Goal: Task Accomplishment & Management: Complete application form

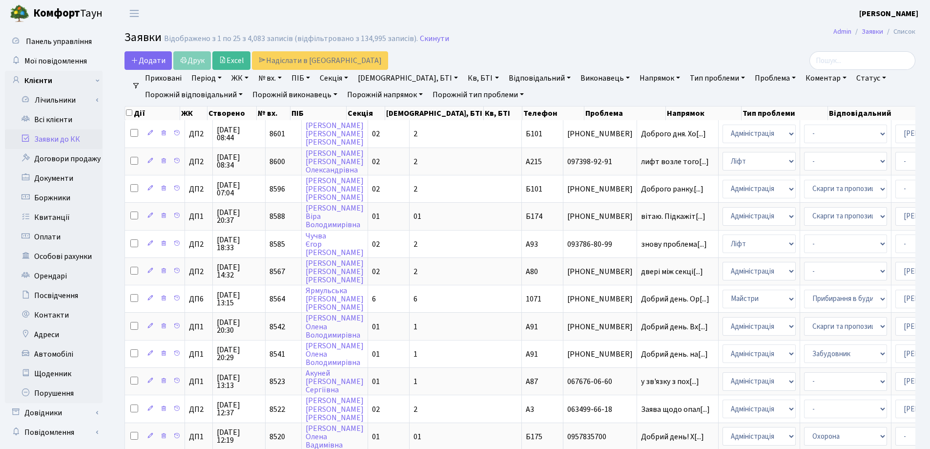
select select "25"
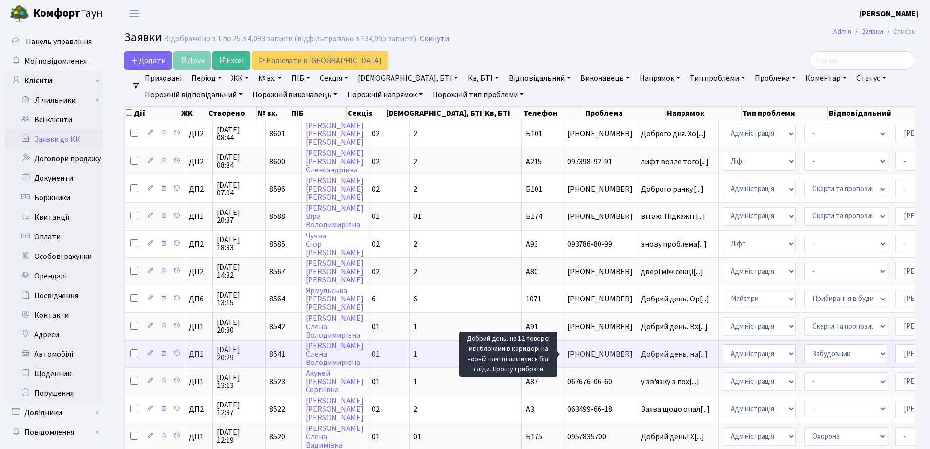
click at [641, 353] on span "Добрий день. на[...]" at bounding box center [674, 354] width 67 height 11
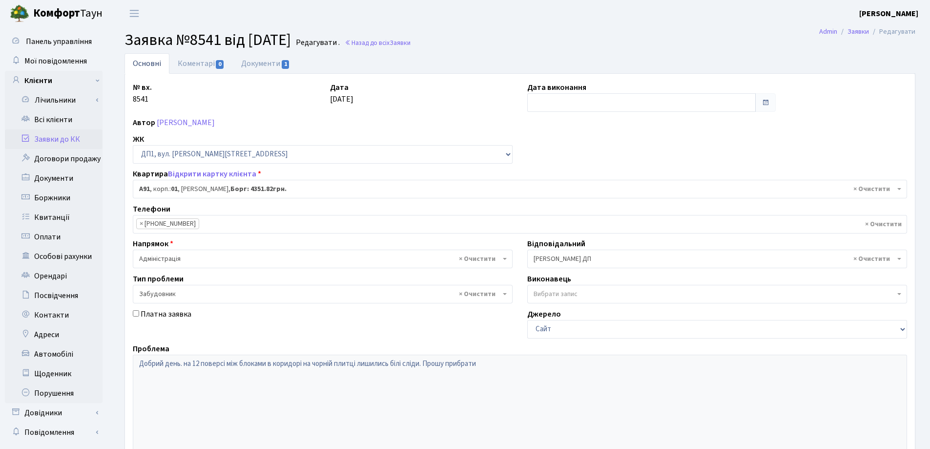
select select "29719"
select select "64"
click at [209, 66] on link "Коментарі 0" at bounding box center [200, 63] width 63 height 20
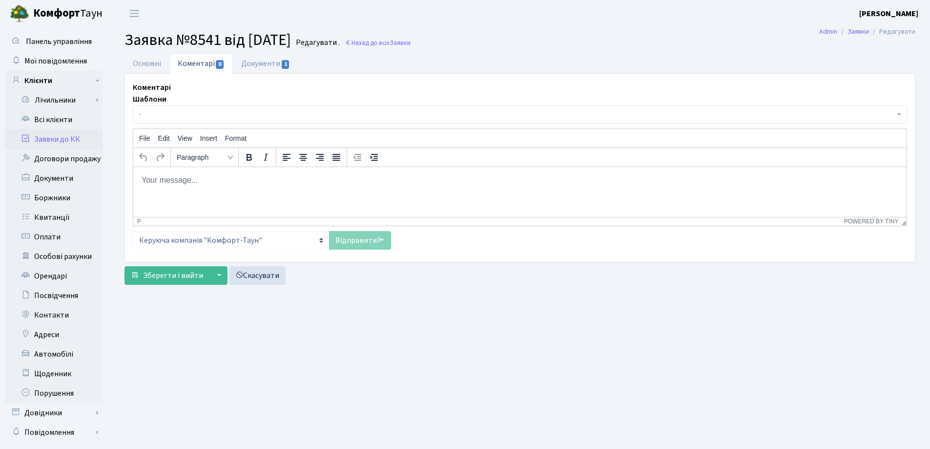
click at [172, 179] on body "Rich Text Area. Press ALT-0 for help." at bounding box center [520, 179] width 758 height 11
click at [348, 240] on link "Відправити" at bounding box center [360, 240] width 62 height 19
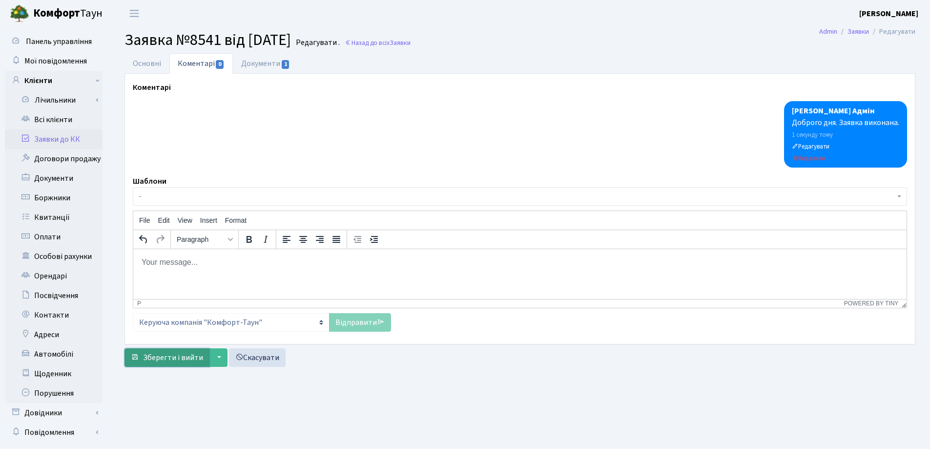
click at [165, 358] on span "Зберегти і вийти" at bounding box center [173, 357] width 60 height 11
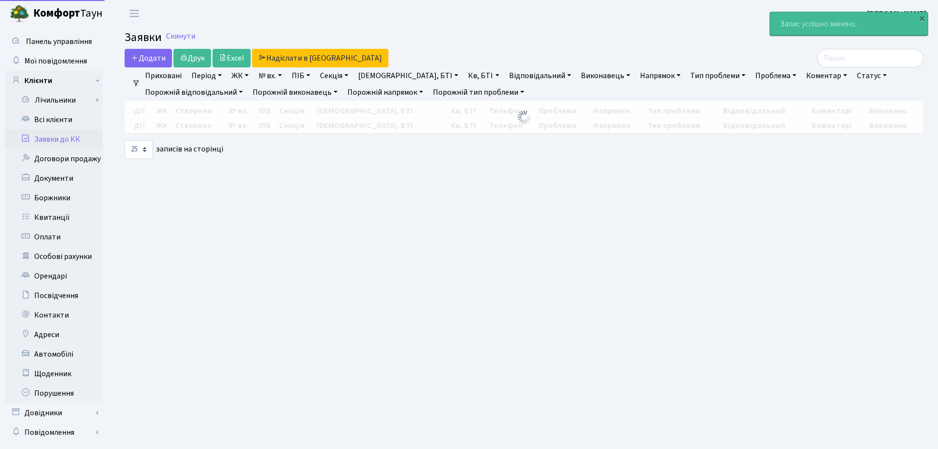
select select "25"
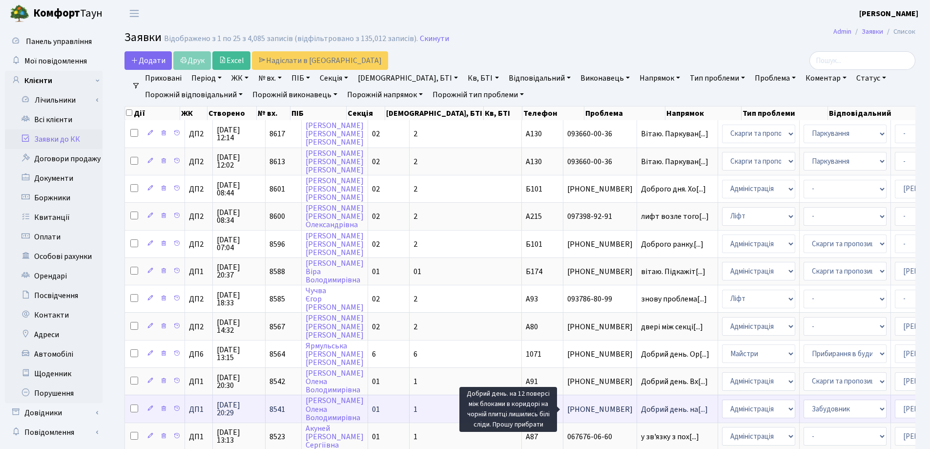
click at [641, 409] on span "Добрий день. на[...]" at bounding box center [674, 409] width 67 height 11
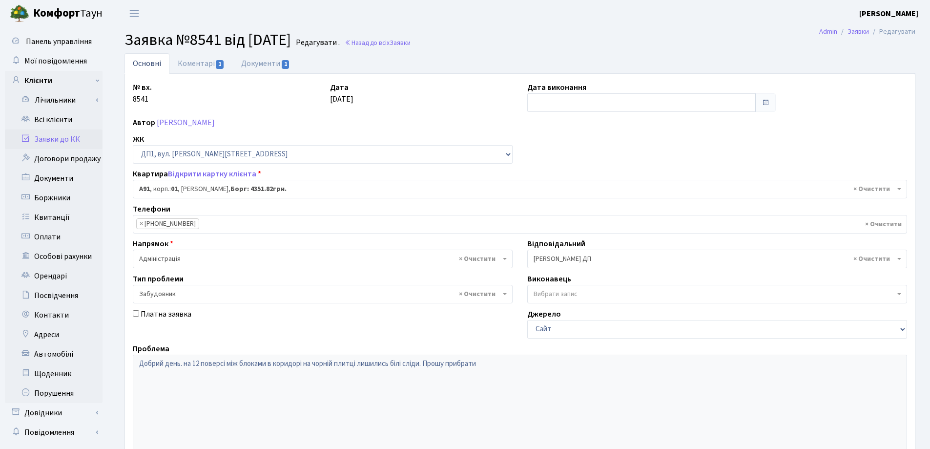
select select "29719"
select select "64"
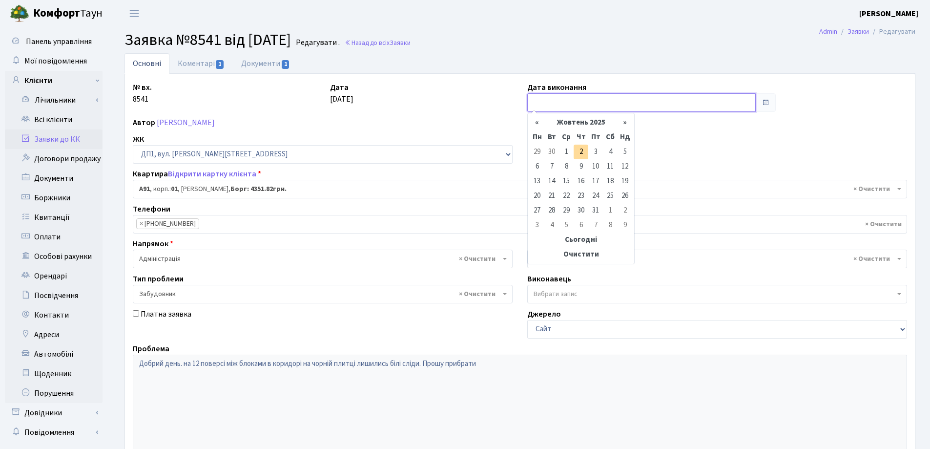
click at [587, 102] on input "text" at bounding box center [641, 102] width 229 height 19
click at [581, 149] on td "2" at bounding box center [581, 152] width 15 height 15
type input "[DATE]"
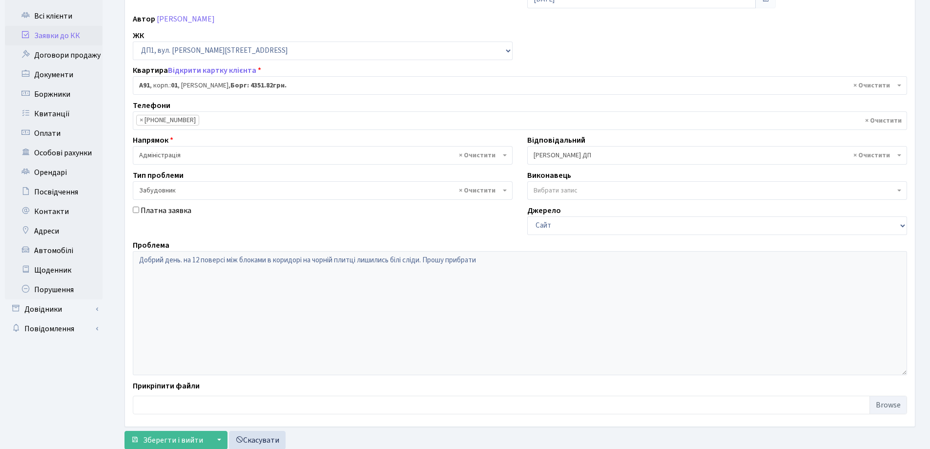
scroll to position [133, 0]
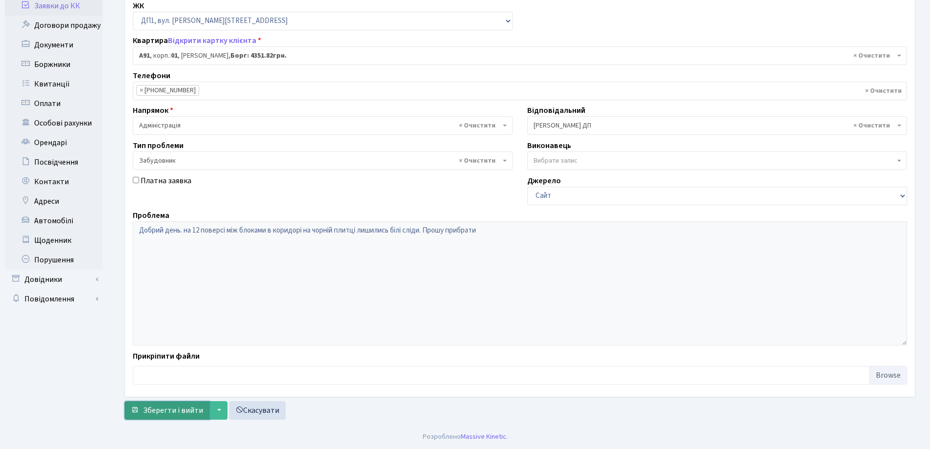
click at [163, 409] on span "Зберегти і вийти" at bounding box center [173, 410] width 60 height 11
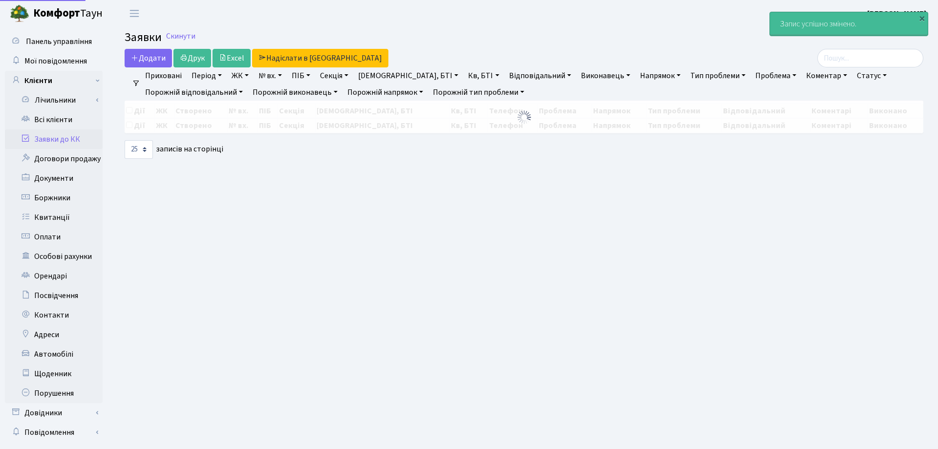
select select "25"
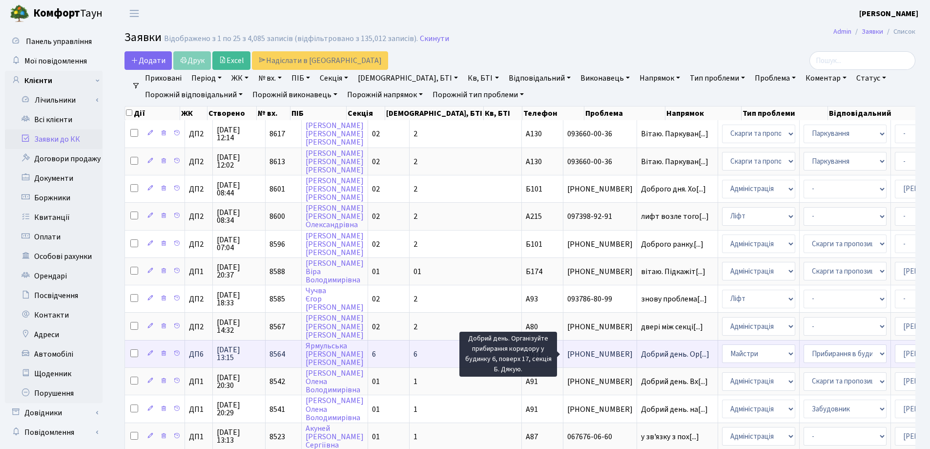
click at [641, 355] on span "Добрий день. Ор[...]" at bounding box center [675, 354] width 68 height 11
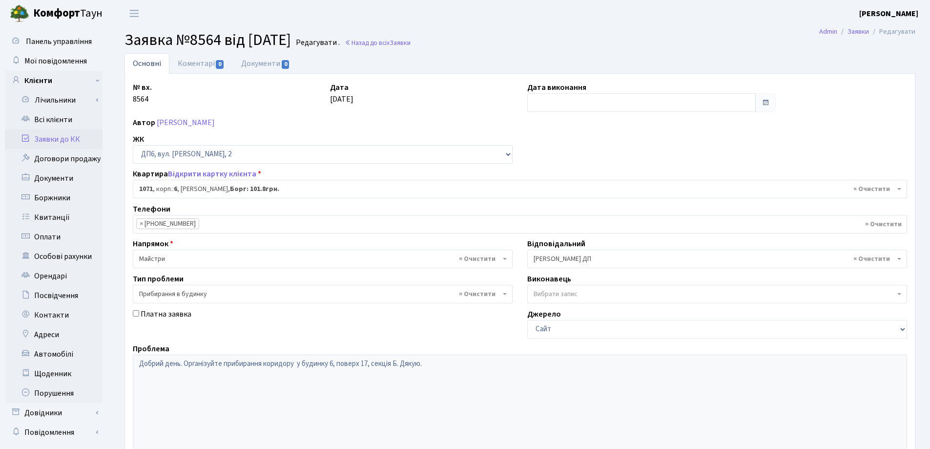
select select "46943"
select select "58"
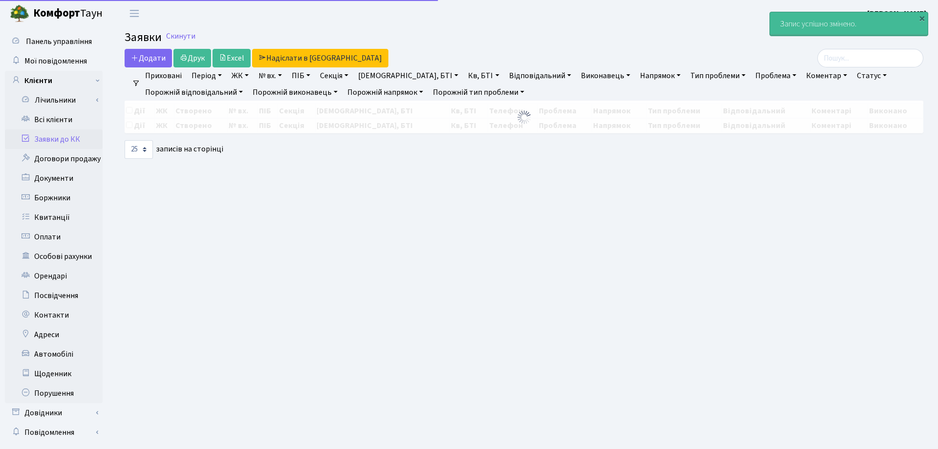
select select "25"
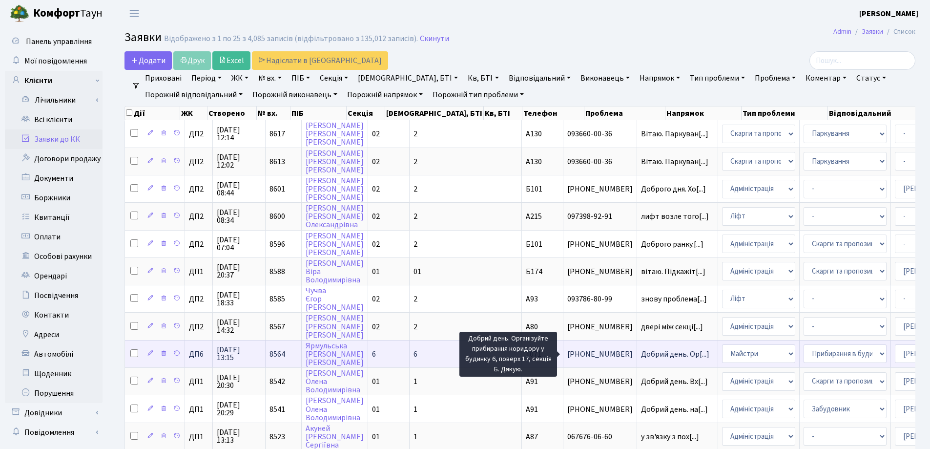
click at [641, 356] on span "Добрий день. Ор[...]" at bounding box center [675, 354] width 68 height 11
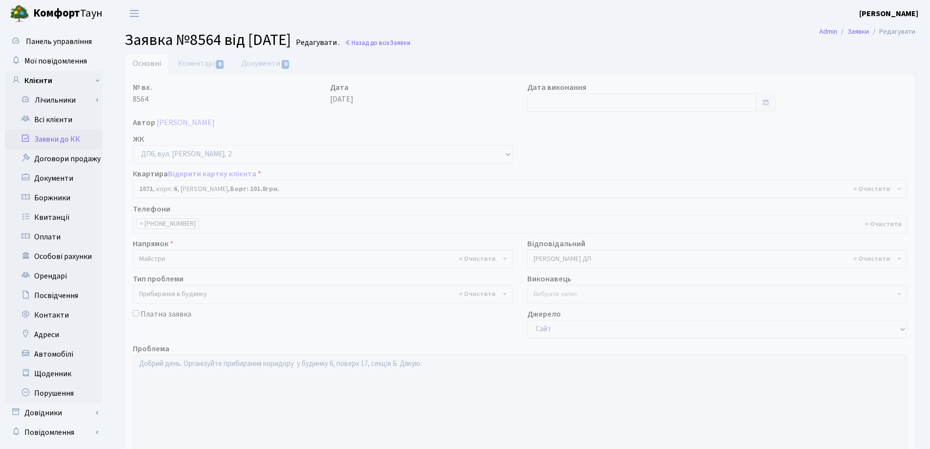
select select "46943"
select select "58"
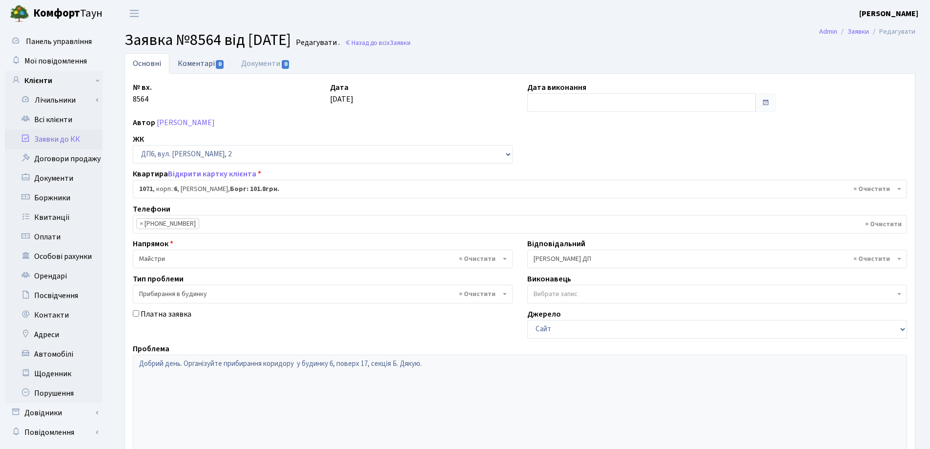
click at [201, 64] on link "Коментарі 0" at bounding box center [200, 63] width 63 height 20
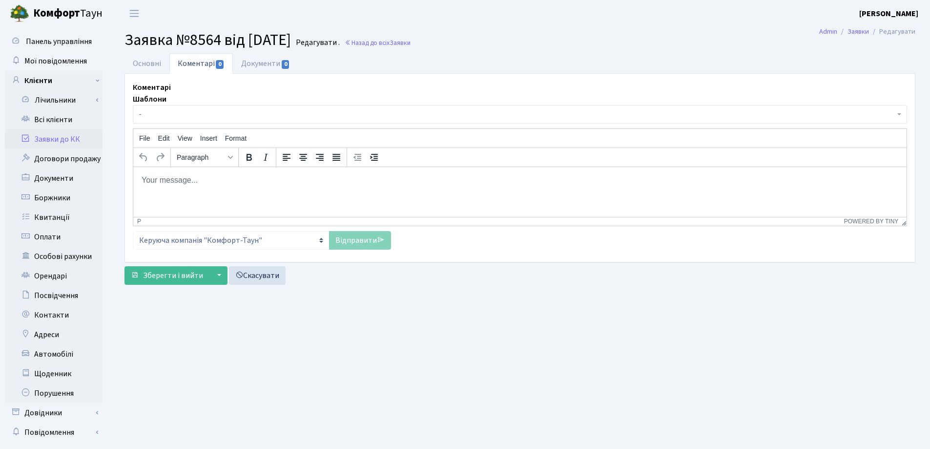
click at [165, 177] on body "Rich Text Area. Press ALT-0 for help." at bounding box center [520, 179] width 758 height 11
click at [353, 242] on link "Відправити" at bounding box center [360, 240] width 62 height 19
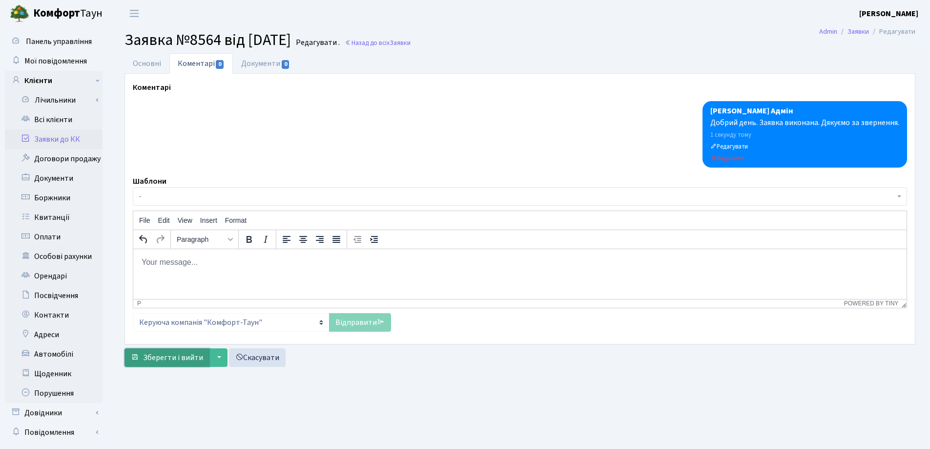
click at [164, 358] on span "Зберегти і вийти" at bounding box center [173, 357] width 60 height 11
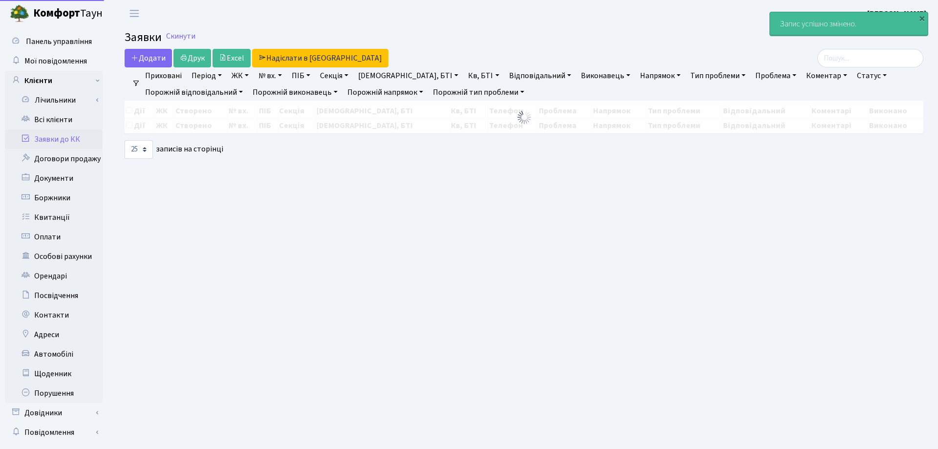
select select "25"
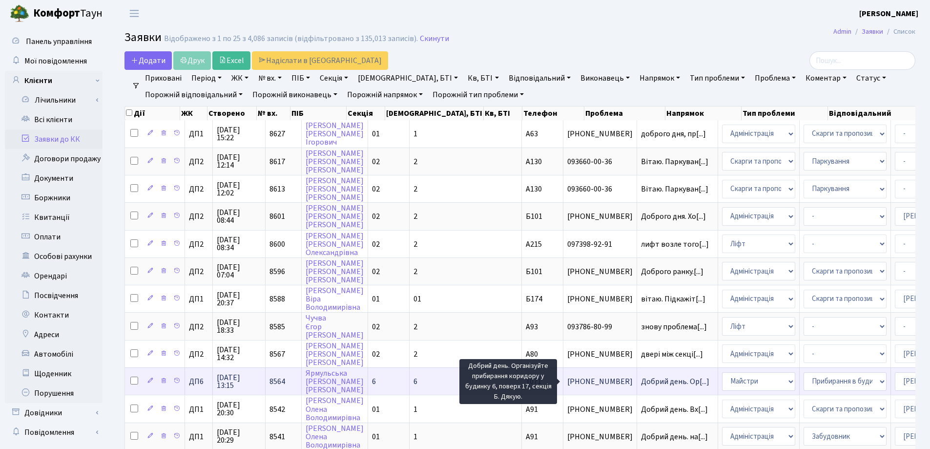
click at [641, 381] on span "Добрий день. Ор[...]" at bounding box center [675, 381] width 68 height 11
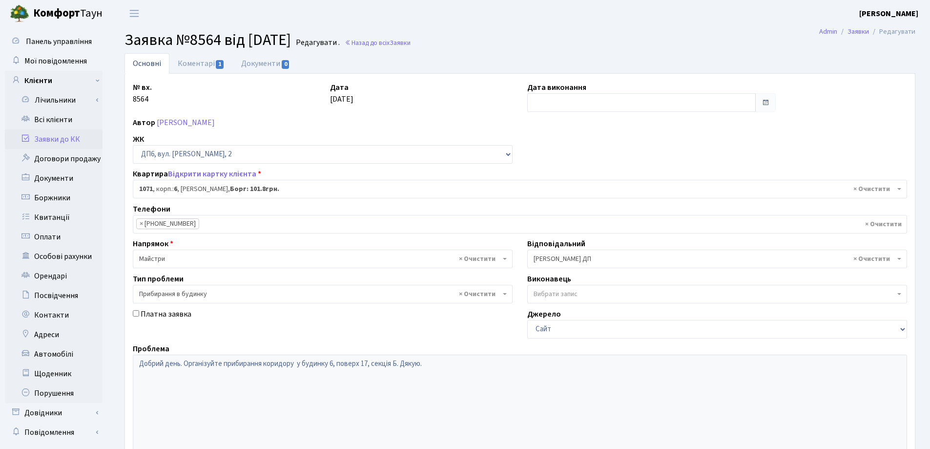
select select "46943"
select select "58"
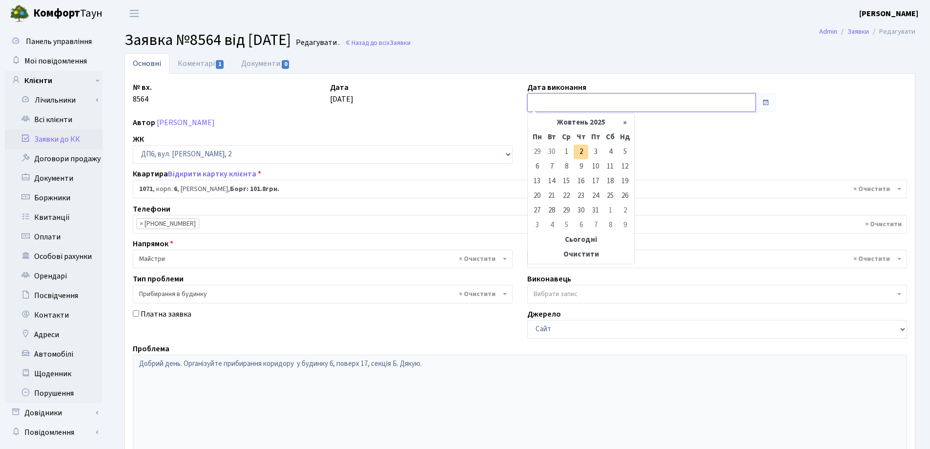
click at [585, 104] on input "text" at bounding box center [641, 102] width 229 height 19
click at [581, 152] on td "2" at bounding box center [581, 152] width 15 height 15
type input "[DATE]"
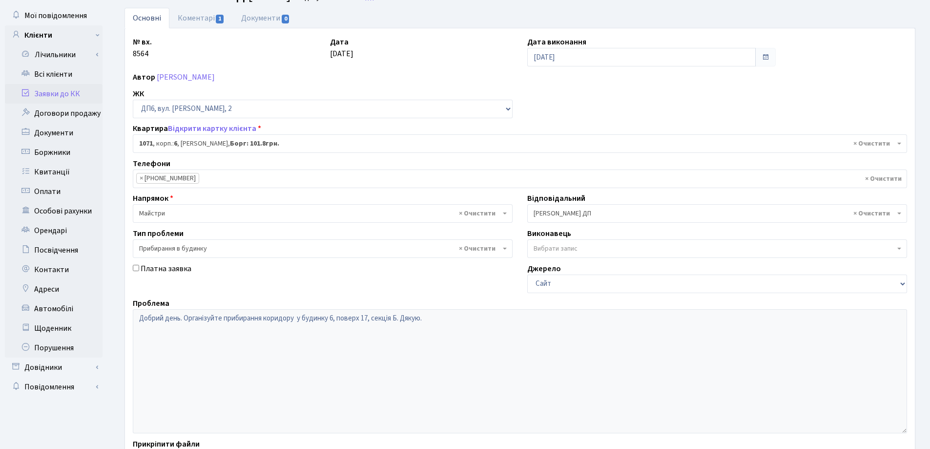
scroll to position [98, 0]
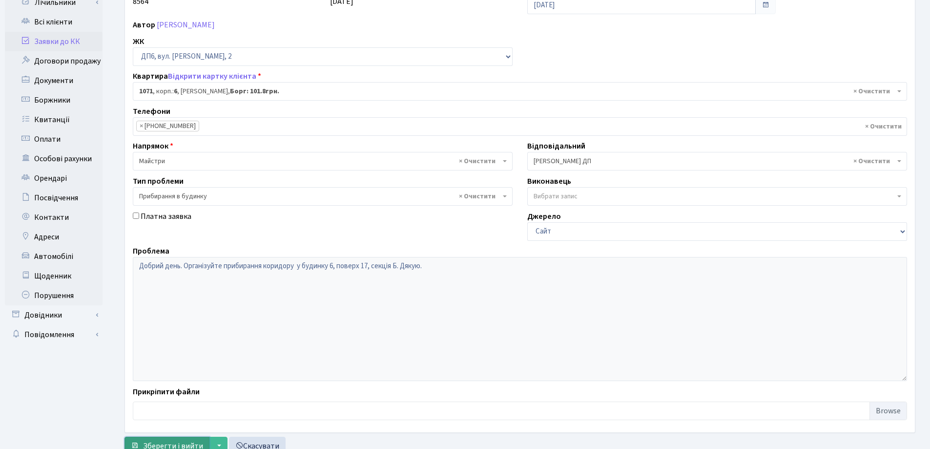
click at [167, 443] on span "Зберегти і вийти" at bounding box center [173, 445] width 60 height 11
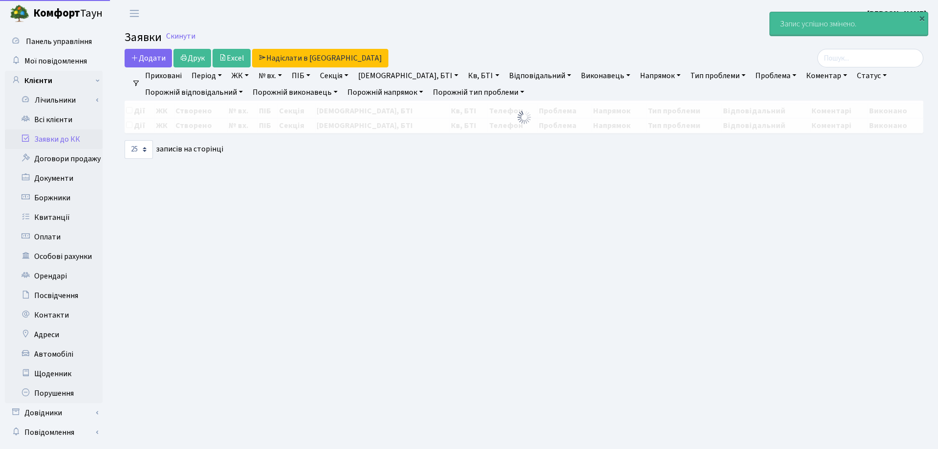
select select "25"
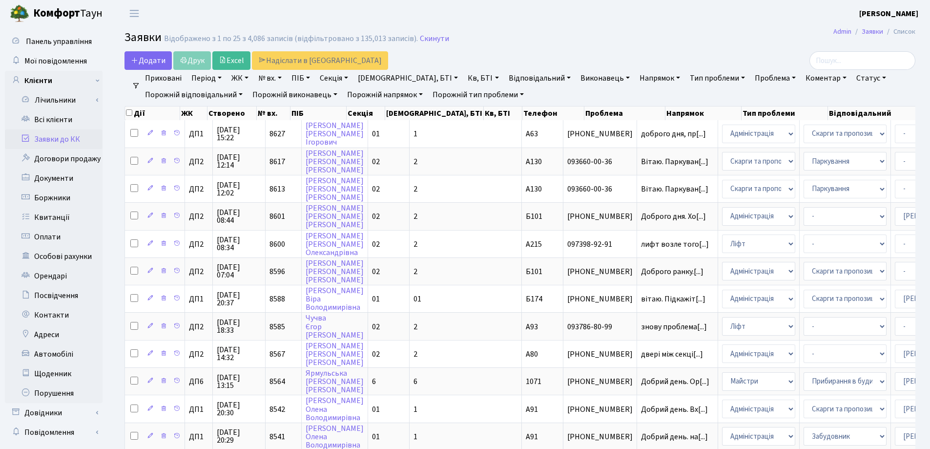
click at [501, 42] on h2 "Заявки Відображено з 1 по 25 з 4,086 записів (відфільтровано з 135,013 записів)…" at bounding box center [520, 39] width 791 height 17
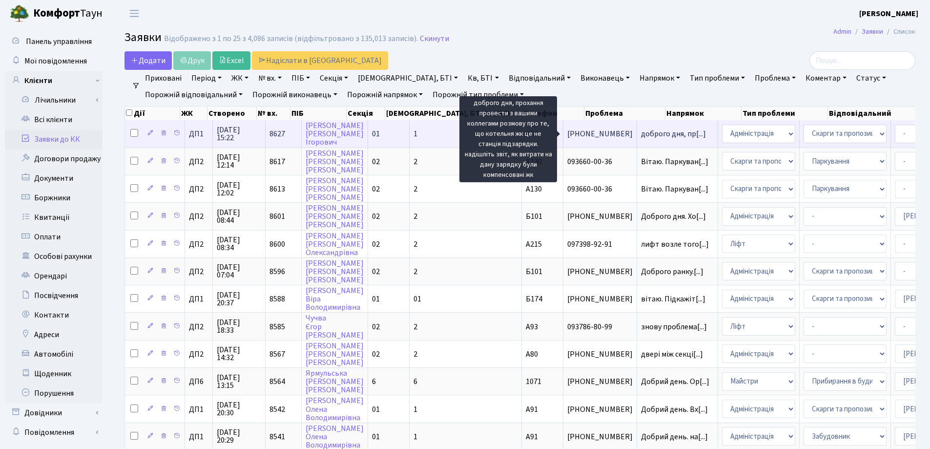
click at [641, 138] on span "доброго дня, пр[...]" at bounding box center [673, 133] width 65 height 11
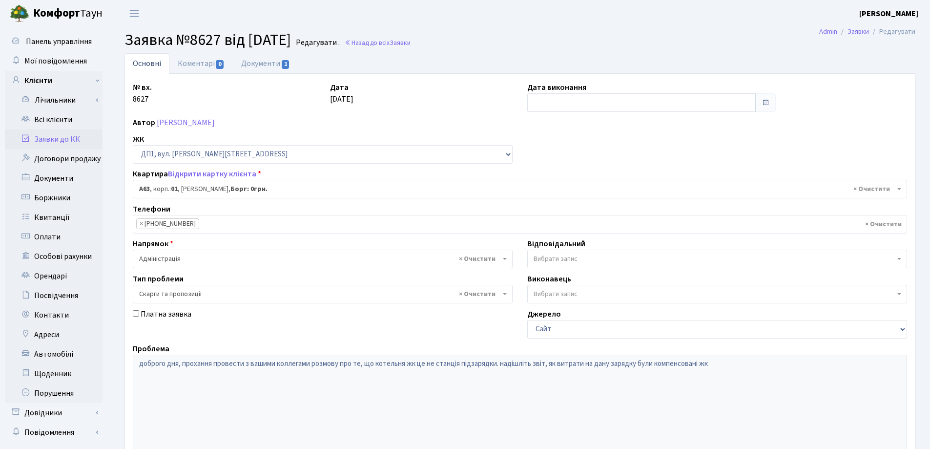
select select "29641"
select select "55"
click at [60, 139] on link "Заявки до КК" at bounding box center [54, 139] width 98 height 20
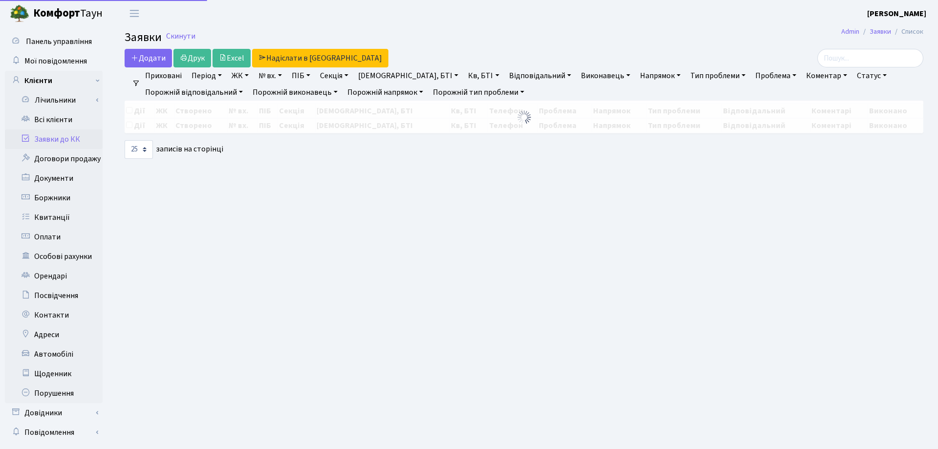
select select "25"
